Goal: Information Seeking & Learning: Learn about a topic

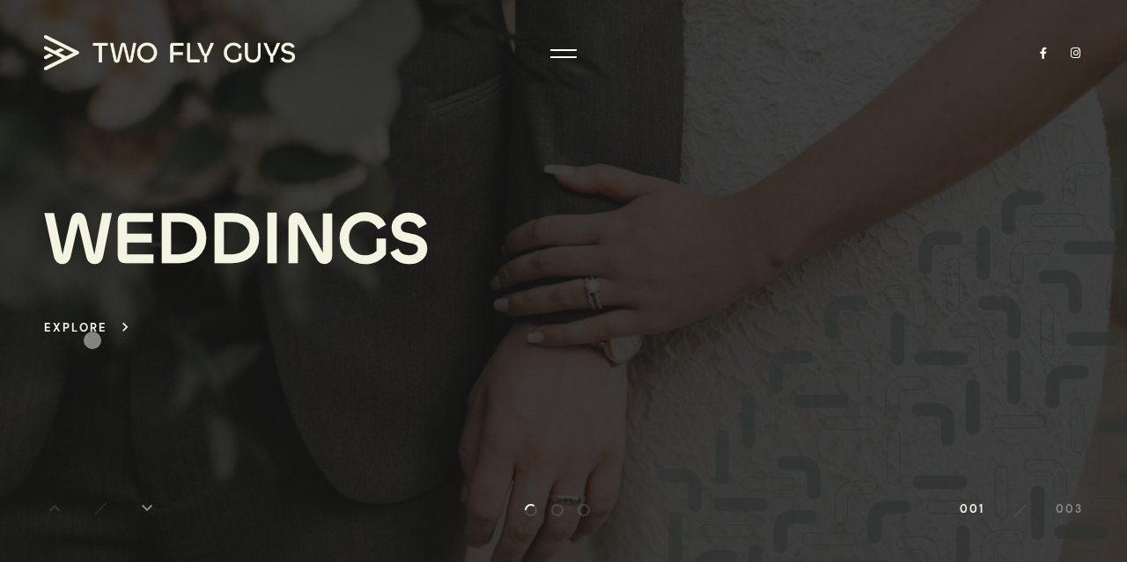
click at [92, 341] on div "W E D D I N G S Explore keyboard_arrow_right" at bounding box center [563, 270] width 1039 height 416
click at [112, 321] on link "Explore keyboard_arrow_right" at bounding box center [89, 328] width 90 height 20
click at [92, 328] on div "Explore" at bounding box center [75, 328] width 63 height 20
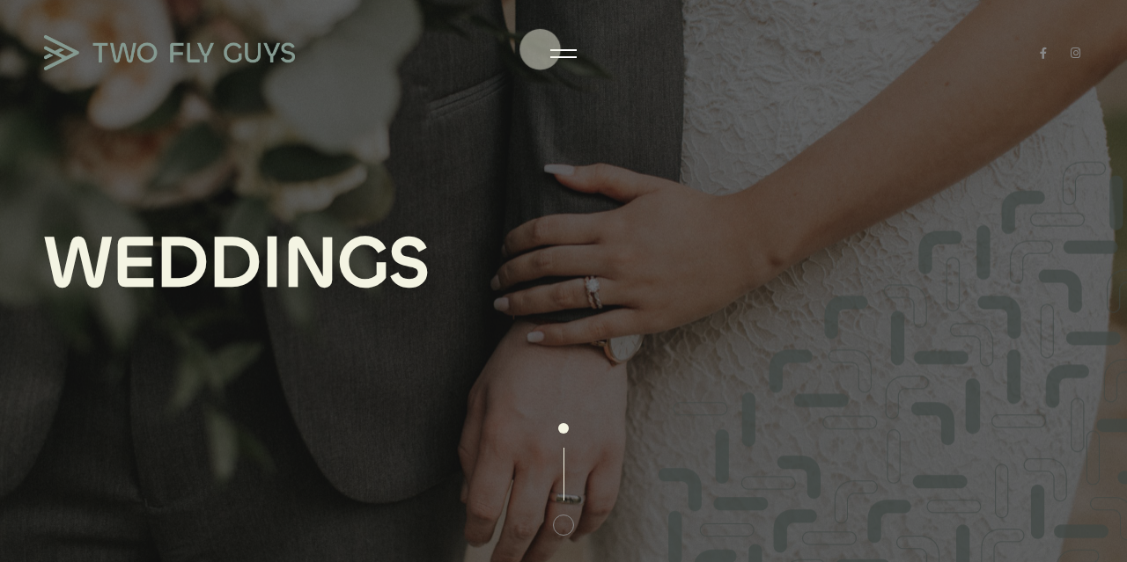
click at [554, 54] on div at bounding box center [563, 54] width 26 height 18
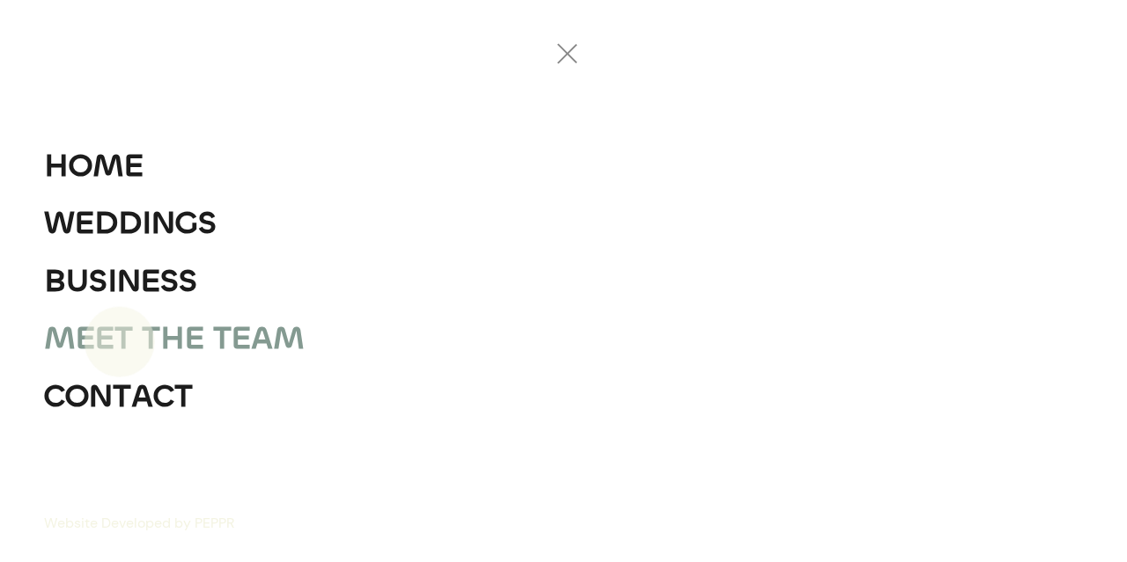
click at [119, 343] on div "T" at bounding box center [123, 339] width 18 height 58
